Goal: Task Accomplishment & Management: Manage account settings

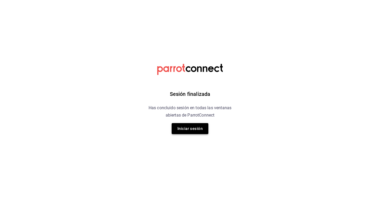
click at [186, 125] on button "Iniciar sesión" at bounding box center [190, 128] width 37 height 11
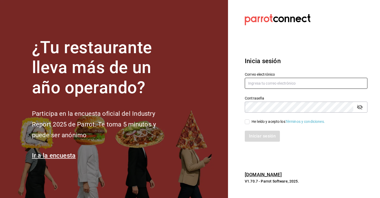
type input "[EMAIL_ADDRESS][DOMAIN_NAME]"
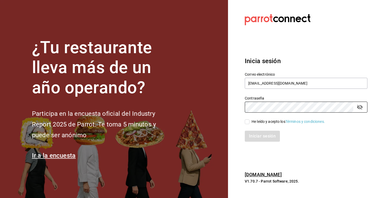
click at [247, 121] on input "He leído y acepto los Términos y condiciones." at bounding box center [247, 121] width 5 height 5
checkbox input "true"
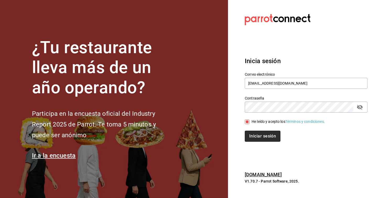
click at [253, 136] on button "Iniciar sesión" at bounding box center [263, 136] width 36 height 11
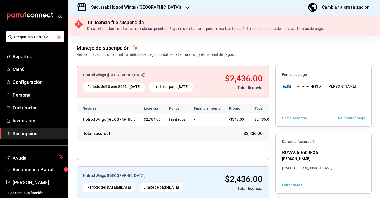
click at [146, 10] on h3 "Sucursal: Hotrod Wings ([GEOGRAPHIC_DATA])" at bounding box center [134, 7] width 94 height 6
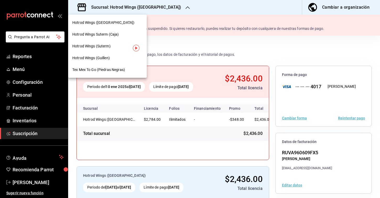
click at [105, 72] on span "Tex Mex To Go (Piedras Negras)" at bounding box center [98, 69] width 53 height 5
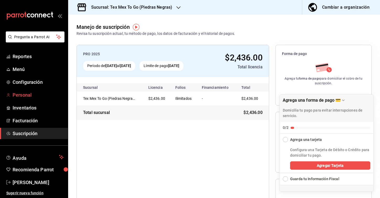
click at [18, 98] on span "Personal" at bounding box center [38, 94] width 51 height 7
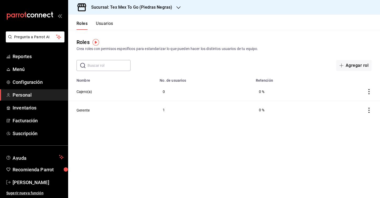
click at [110, 29] on button "Usuarios" at bounding box center [104, 25] width 17 height 9
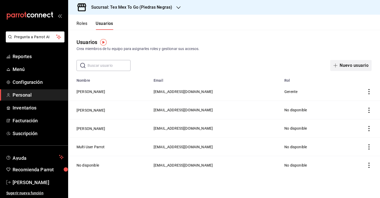
click at [357, 66] on button "Nuevo usuario" at bounding box center [350, 65] width 41 height 11
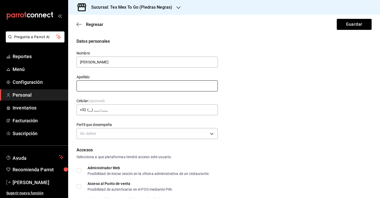
type input "[PERSON_NAME]"
click at [354, 24] on button "Guardar" at bounding box center [353, 24] width 35 height 11
type input "s"
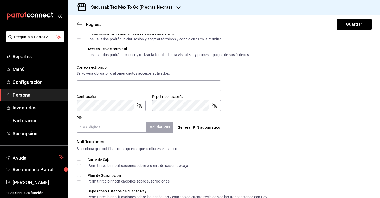
scroll to position [167, 0]
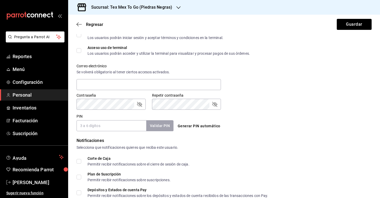
type input "[PERSON_NAME]"
click at [153, 114] on div "PIN Validar PIN ​" at bounding box center [124, 122] width 97 height 17
click at [99, 124] on input "PIN" at bounding box center [111, 125] width 70 height 11
type input "2311"
click at [168, 124] on button "Validar PIN" at bounding box center [160, 125] width 28 height 11
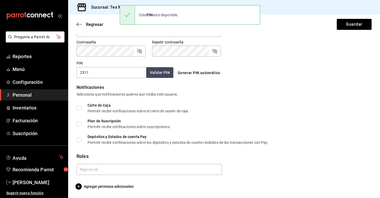
scroll to position [220, 0]
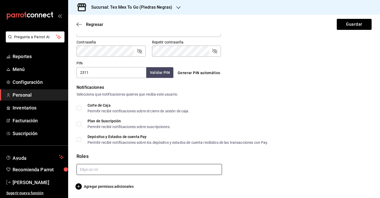
click at [103, 172] on input "text" at bounding box center [148, 169] width 145 height 11
click at [97, 182] on li "Cajero(a)" at bounding box center [148, 181] width 145 height 9
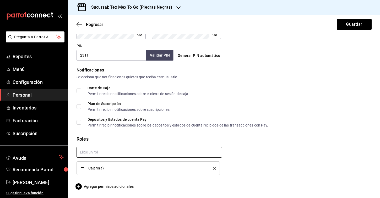
checkbox input "true"
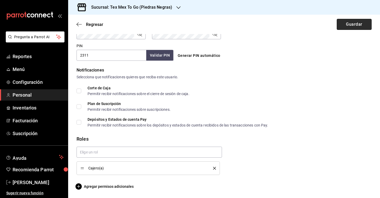
click at [353, 28] on button "Guardar" at bounding box center [353, 24] width 35 height 11
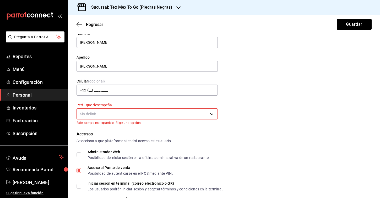
scroll to position [16, 0]
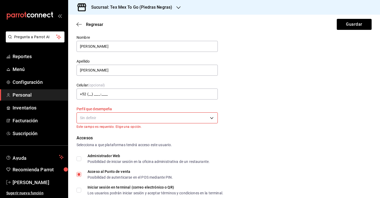
click at [192, 118] on body "Pregunta a Parrot AI Reportes Menú Configuración Personal Inventarios Facturaci…" at bounding box center [190, 99] width 380 height 198
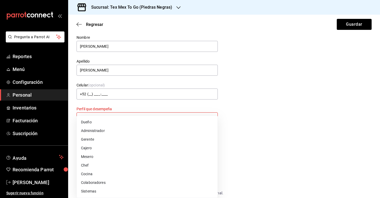
click at [112, 150] on li "Cajero" at bounding box center [147, 148] width 141 height 9
type input "CASHIER"
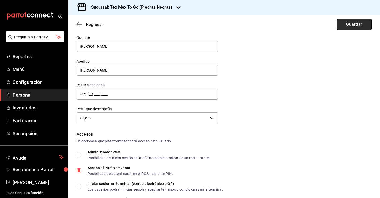
click at [355, 25] on button "Guardar" at bounding box center [353, 24] width 35 height 11
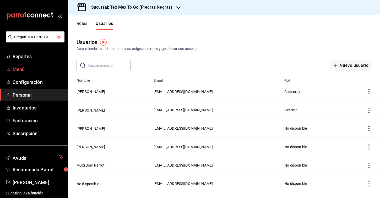
click at [20, 70] on span "Menú" at bounding box center [38, 69] width 51 height 7
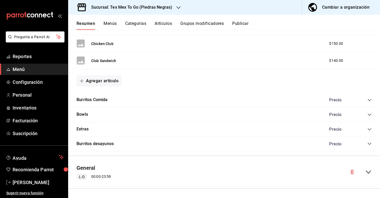
scroll to position [187, 0]
click at [165, 23] on button "Artículos" at bounding box center [162, 25] width 17 height 9
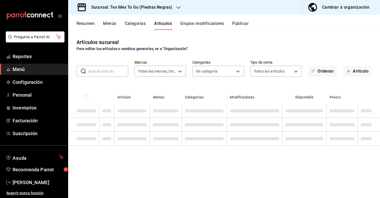
type input "eb06541f-5acd-4d20-ae9d-083795bc6976"
type input "80ac5823-4d7a-4bf7-9232-49ce1979513f,13650731-a290-4812-9222-cea5710197c7,f7122…"
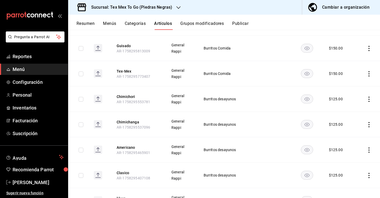
scroll to position [631, 0]
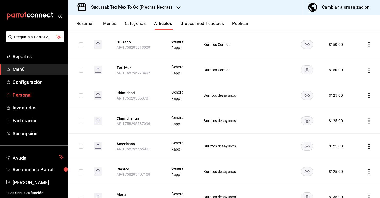
click at [32, 99] on link "Personal" at bounding box center [34, 94] width 68 height 11
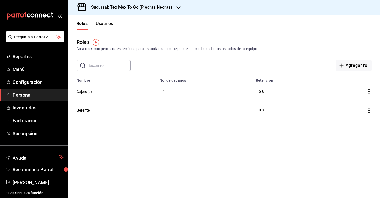
click at [103, 29] on button "Usuarios" at bounding box center [104, 25] width 17 height 9
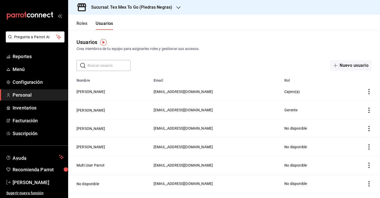
click at [166, 125] on td "[EMAIL_ADDRESS][DOMAIN_NAME]" at bounding box center [215, 128] width 131 height 18
click at [78, 129] on button "[PERSON_NAME]" at bounding box center [90, 128] width 29 height 5
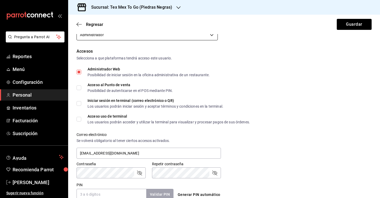
scroll to position [99, 0]
click at [80, 88] on input "Acceso al Punto de venta Posibilidad de autenticarse en el POS mediante PIN." at bounding box center [78, 87] width 5 height 5
checkbox input "true"
click at [82, 104] on span "Iniciar sesión en terminal (correo electrónico o QR) Los usuarios podrán inicia…" at bounding box center [152, 102] width 142 height 9
click at [81, 104] on input "Iniciar sesión en terminal (correo electrónico o QR) Los usuarios podrán inicia…" at bounding box center [78, 103] width 5 height 5
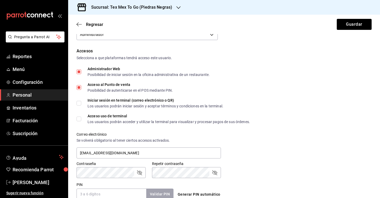
checkbox input "true"
click at [80, 121] on input "Acceso uso de terminal Los usuarios podrán acceder y utilizar la terminal para …" at bounding box center [78, 119] width 5 height 5
checkbox input "true"
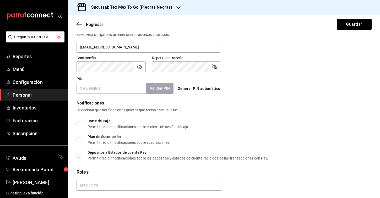
scroll to position [208, 0]
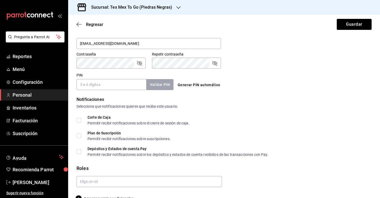
click at [80, 121] on input "Corte de Caja Permitir recibir notificaciones sobre el cierre de sesión de caja." at bounding box center [78, 120] width 5 height 5
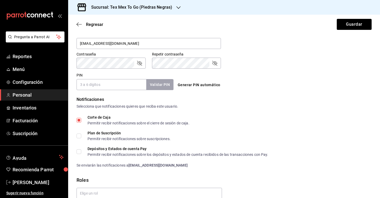
click at [80, 121] on input "Corte de Caja Permitir recibir notificaciones sobre el cierre de sesión de caja." at bounding box center [78, 120] width 5 height 5
checkbox input "false"
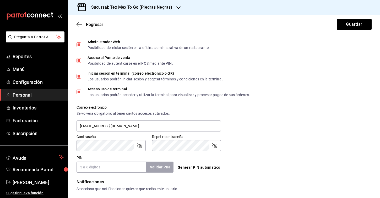
scroll to position [129, 0]
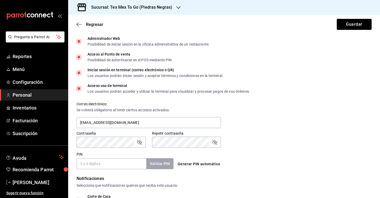
click at [98, 160] on input "PIN" at bounding box center [111, 163] width 70 height 11
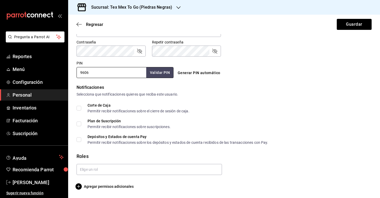
scroll to position [220, 0]
type input "9606"
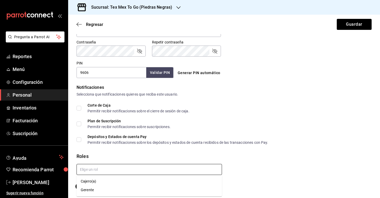
click at [119, 167] on input "text" at bounding box center [148, 169] width 145 height 11
click at [120, 156] on div "Roles" at bounding box center [223, 156] width 295 height 7
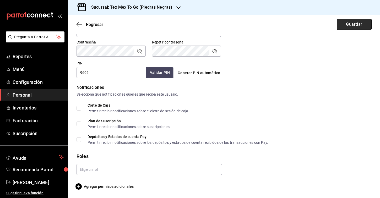
click at [354, 20] on button "Guardar" at bounding box center [353, 24] width 35 height 11
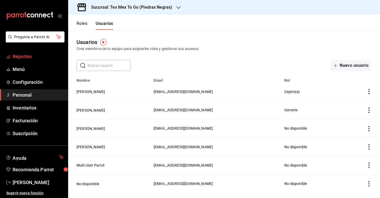
click at [23, 55] on span "Reportes" at bounding box center [38, 56] width 51 height 7
